Goal: Contribute content

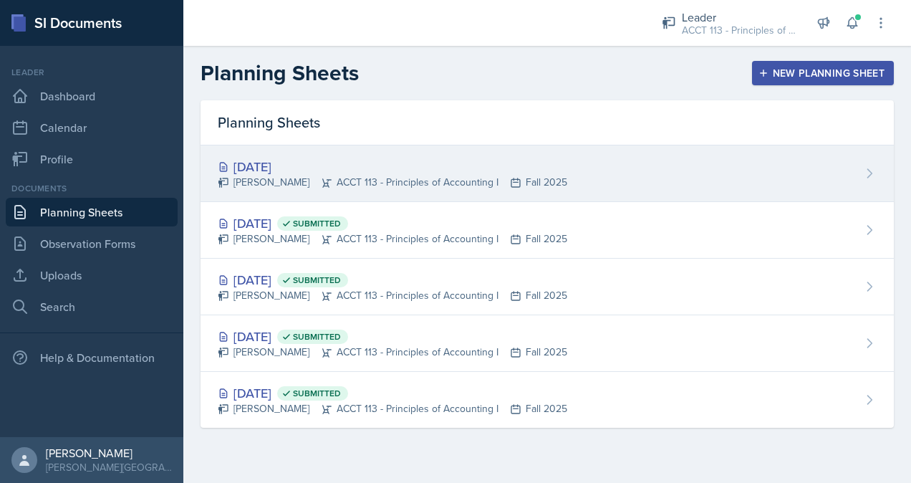
click at [381, 188] on div "[PERSON_NAME] ACCT 113 - Principles of Accounting I Fall 2025" at bounding box center [393, 182] width 350 height 15
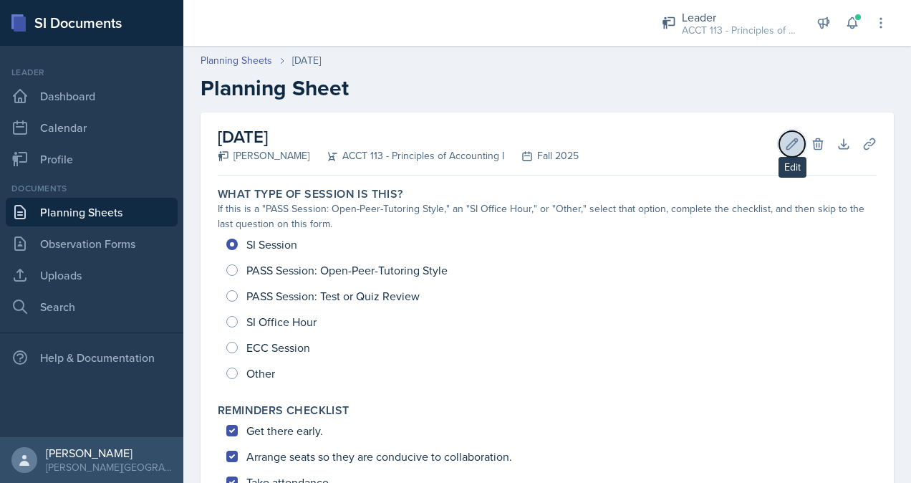
click at [787, 145] on icon at bounding box center [792, 143] width 11 height 11
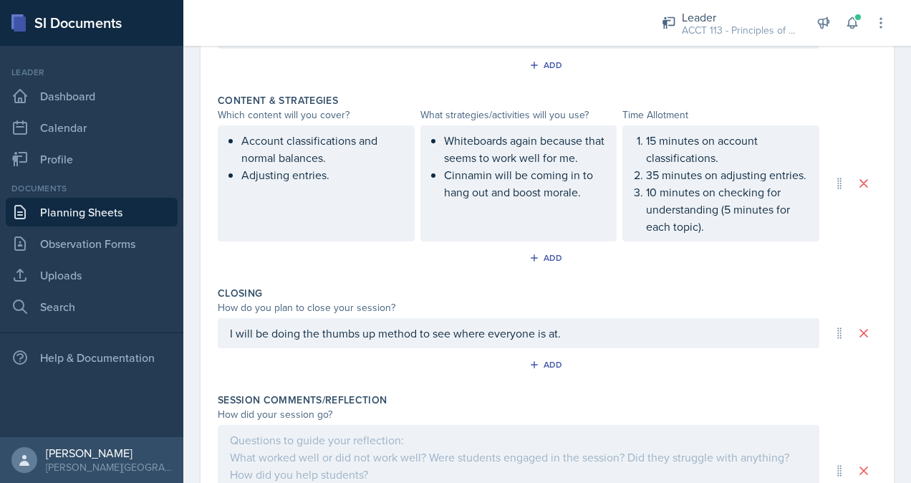
scroll to position [595, 0]
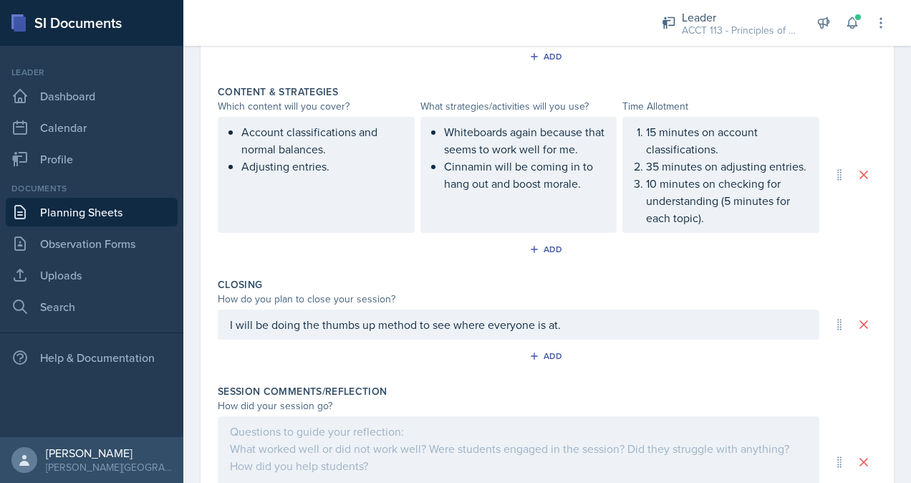
click at [577, 193] on div "Whiteboards again because that seems to work well for me. Cinnamin will be comi…" at bounding box center [519, 175] width 197 height 116
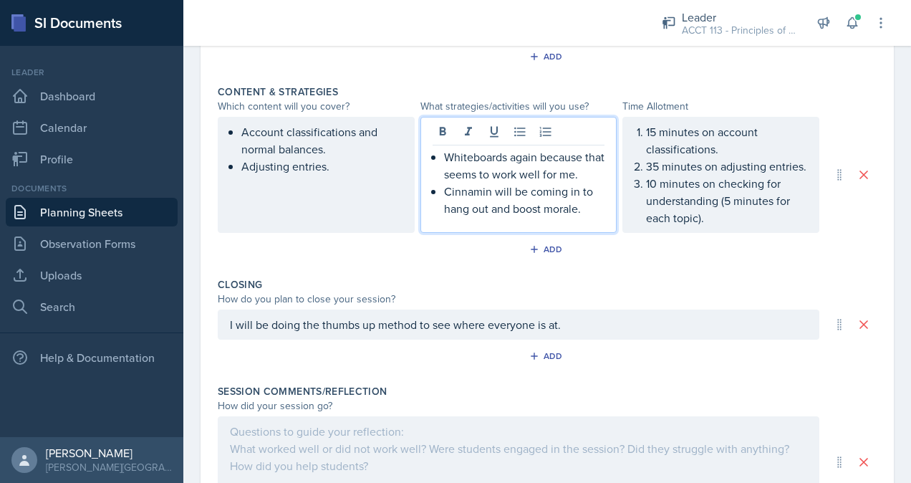
scroll to position [620, 0]
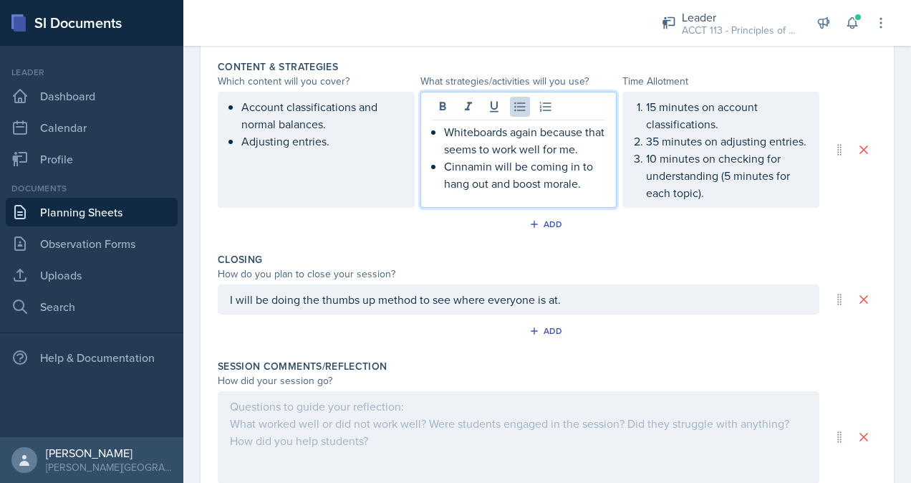
click at [589, 182] on p "Cinnamin will be coming in to hang out and boost morale." at bounding box center [524, 175] width 161 height 34
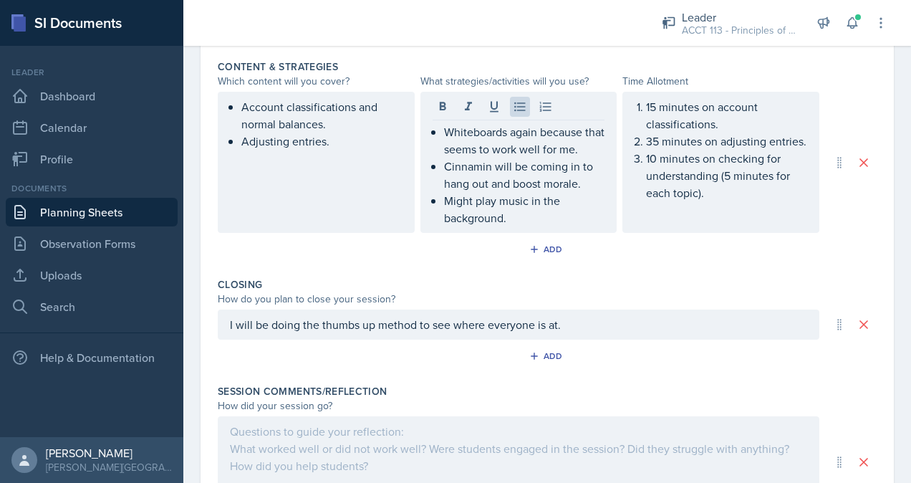
click at [582, 378] on div "Session Comments/Reflection How did your session go? Add" at bounding box center [547, 462] width 659 height 168
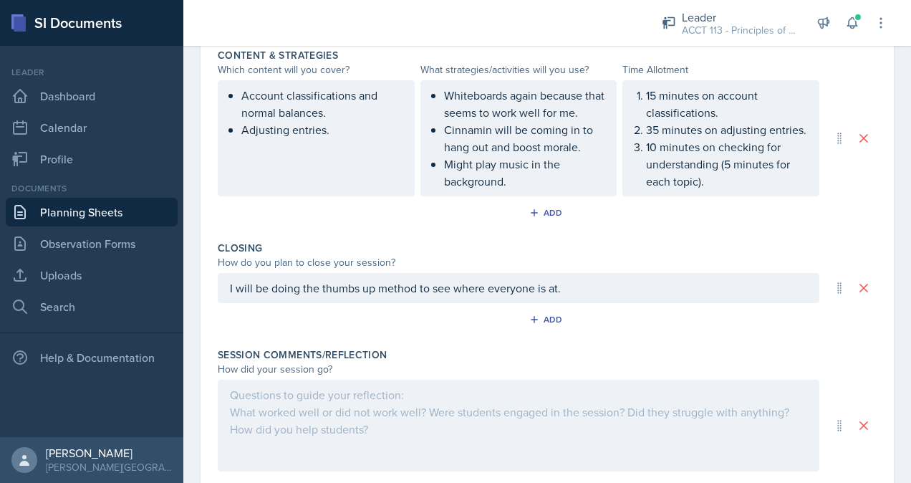
scroll to position [718, 0]
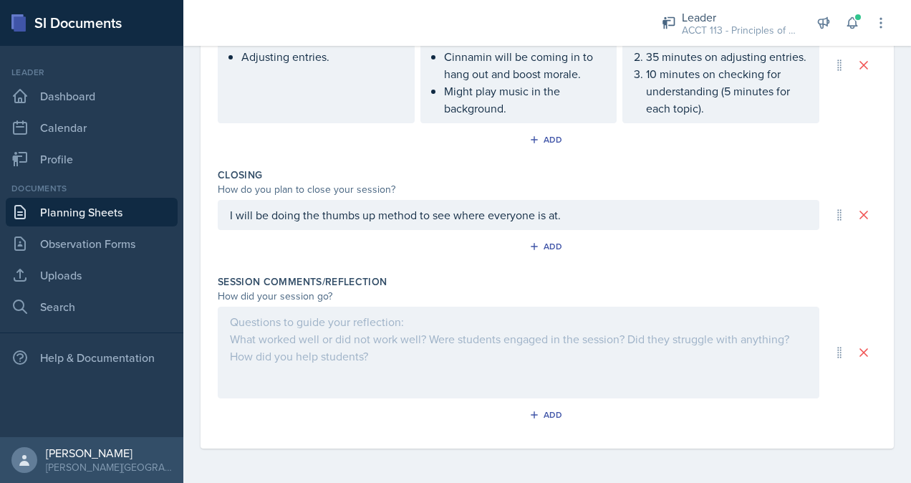
drag, startPoint x: 575, startPoint y: 446, endPoint x: 516, endPoint y: 440, distance: 59.7
